Goal: Find specific page/section: Find specific page/section

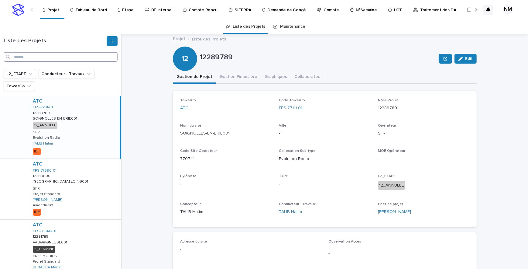
click at [34, 58] on input "Search" at bounding box center [61, 57] width 114 height 10
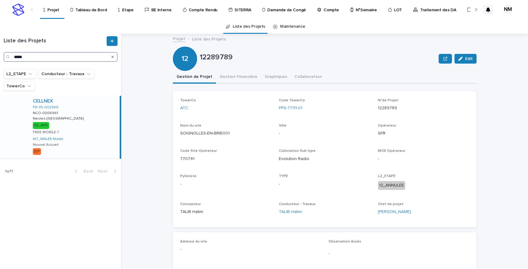
type input "*****"
drag, startPoint x: 88, startPoint y: 134, endPoint x: 99, endPoint y: 139, distance: 12.1
click at [88, 134] on div "CELLNEX FR-95-002966 NCO-0006961 NCO-0006961 Nesles-la-Vallée Nesles-la-Vallée …" at bounding box center [74, 127] width 92 height 63
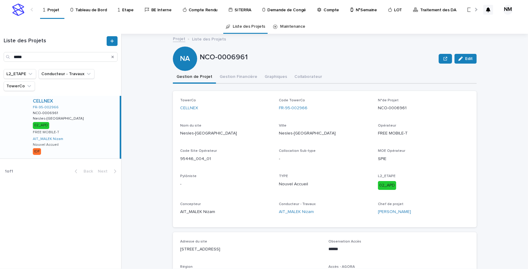
click at [408, 108] on p "NCO-0006961" at bounding box center [423, 108] width 91 height 6
drag, startPoint x: 325, startPoint y: 111, endPoint x: 275, endPoint y: 105, distance: 50.1
click at [275, 105] on div "TowerCo CELLNEX Code TowerCo FR-95-002966 N°de Projet NCO-0006961 Nom du site […" at bounding box center [324, 158] width 289 height 121
copy link "FR-95-002966"
